Goal: Task Accomplishment & Management: Complete application form

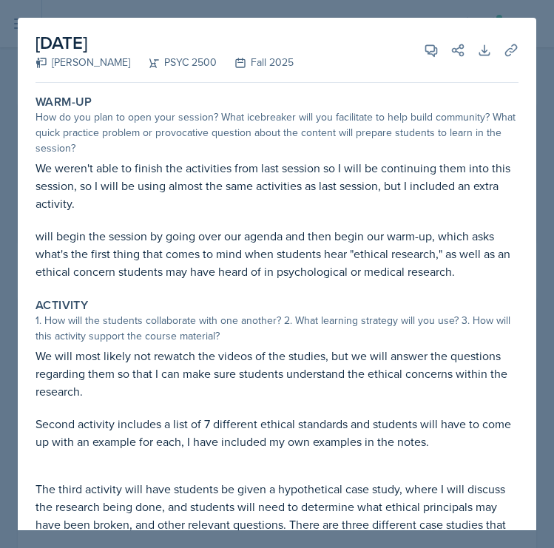
select select "all"
select select "cb260f5d-8c60-4c09-ae0f-98efead759ba"
select select "3"
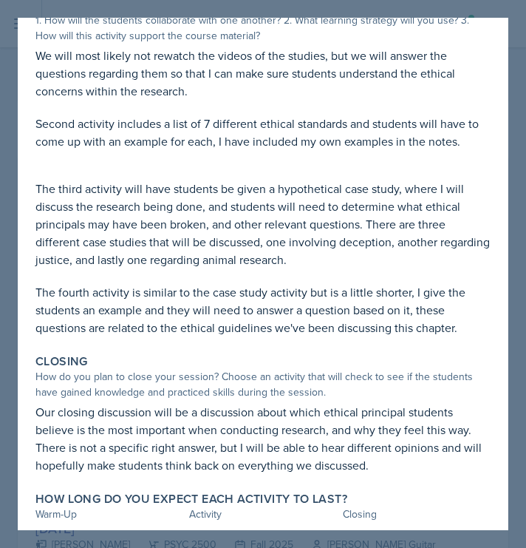
scroll to position [188, 0]
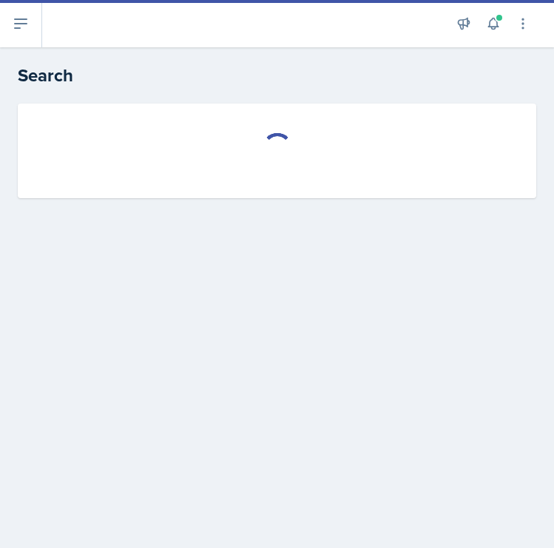
select select "all"
select select "1"
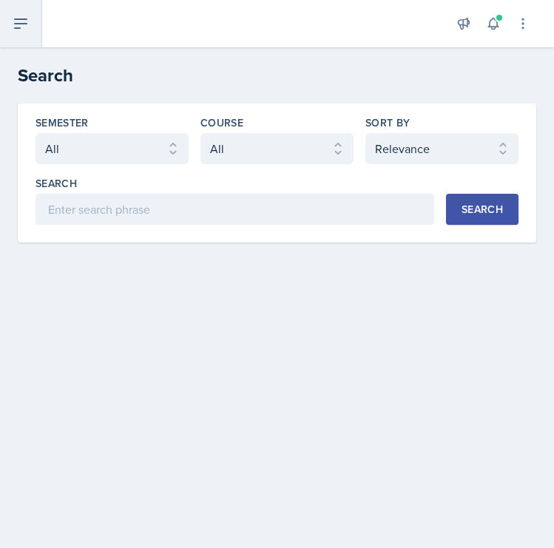
click at [22, 22] on icon at bounding box center [21, 24] width 18 height 18
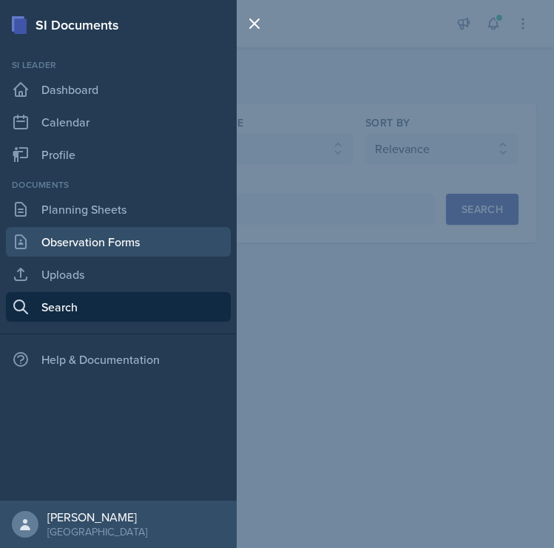
click at [68, 250] on link "Observation Forms" at bounding box center [118, 242] width 225 height 30
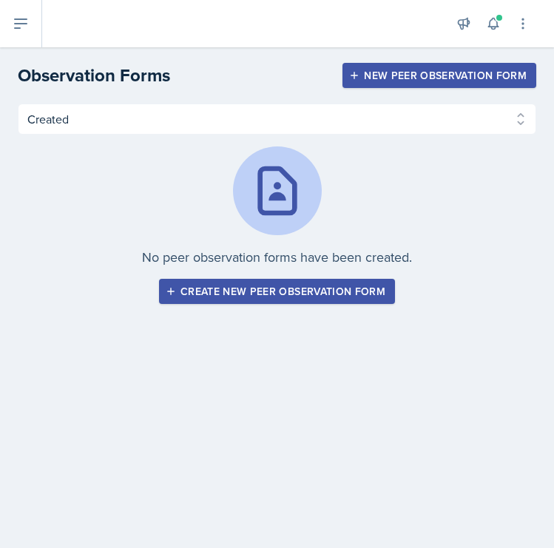
click at [202, 293] on div "Create new peer observation form" at bounding box center [277, 291] width 217 height 12
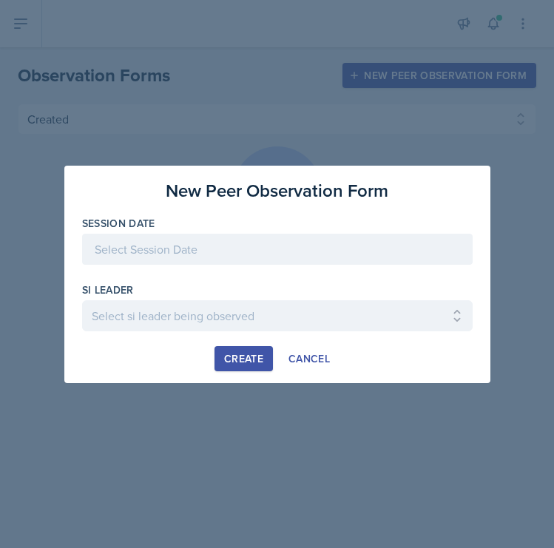
click at [164, 245] on div at bounding box center [277, 249] width 390 height 31
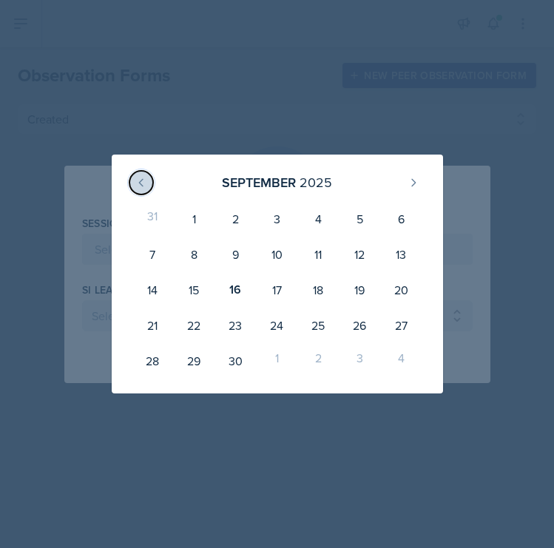
click at [142, 180] on icon at bounding box center [141, 183] width 12 height 12
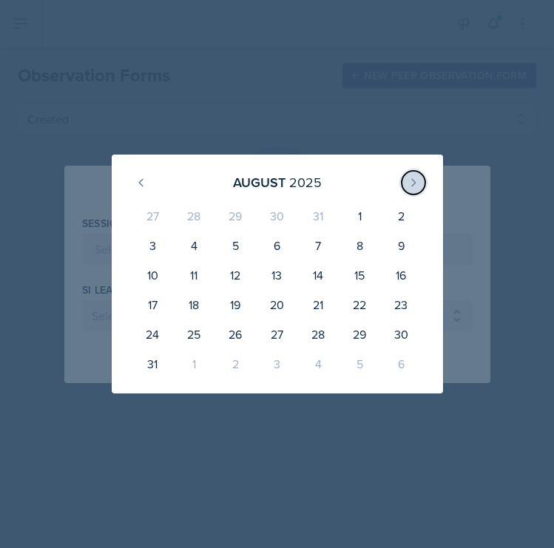
click at [409, 184] on icon at bounding box center [413, 183] width 12 height 12
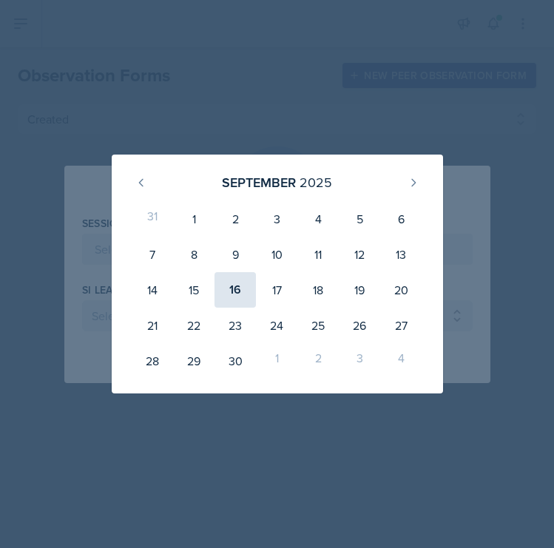
click at [239, 287] on div "16" at bounding box center [234, 289] width 41 height 35
type input "[DATE]"
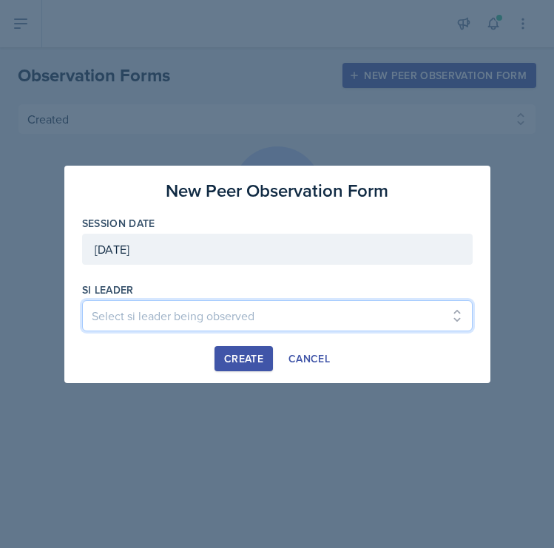
click at [191, 315] on select "Select si leader being observed [PERSON_NAME] / PSYC 2500 / The Phantoms of The…" at bounding box center [277, 315] width 390 height 31
select select "a46de909-c9f8-455f-9b7a-b85a403d3af4"
click at [82, 300] on select "Select si leader being observed [PERSON_NAME] / PSYC 2500 / The Phantoms of The…" at bounding box center [277, 315] width 390 height 31
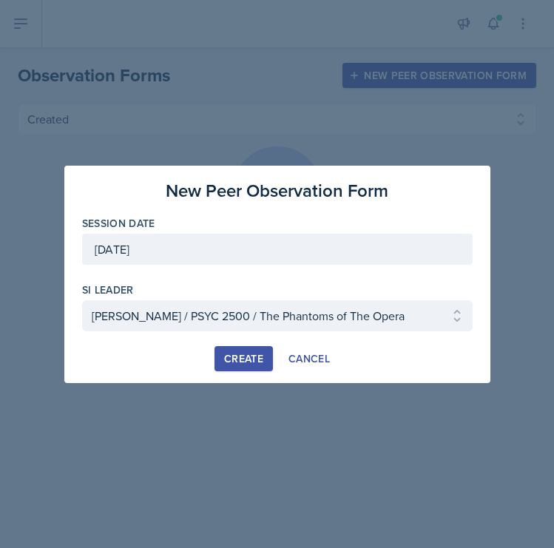
click at [230, 361] on div "Create" at bounding box center [243, 359] width 39 height 12
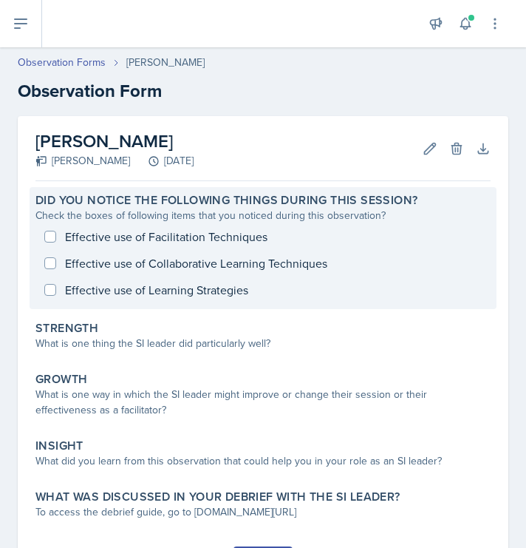
scroll to position [77, 0]
